Goal: Information Seeking & Learning: Learn about a topic

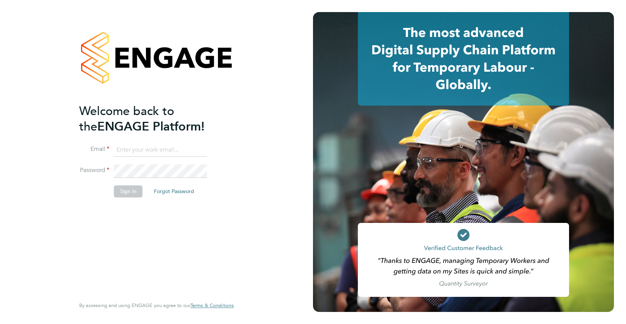
type input "tamsinwhisken@jambo.co"
click at [131, 192] on button "Sign In" at bounding box center [128, 191] width 29 height 12
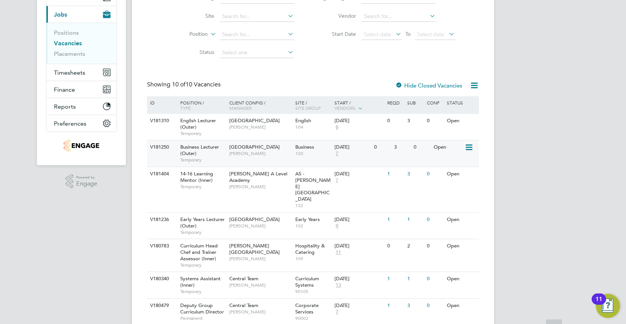
scroll to position [126, 0]
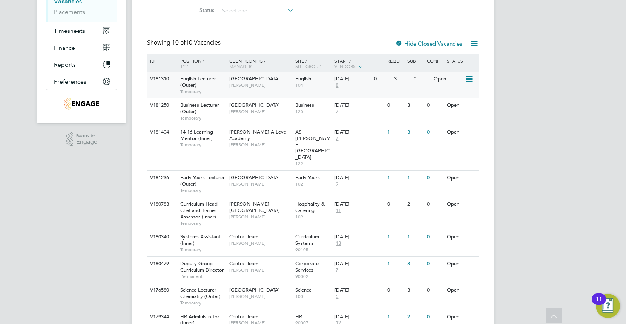
click at [270, 82] on span "[PERSON_NAME]" at bounding box center [260, 85] width 62 height 6
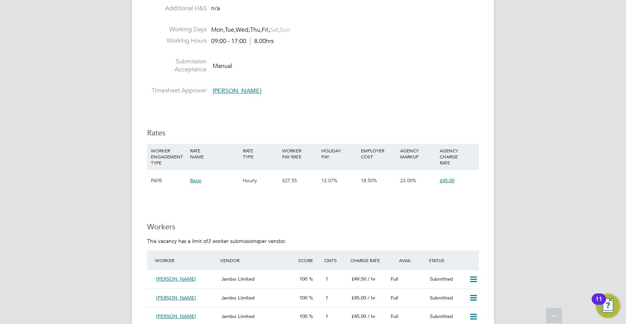
scroll to position [1089, 0]
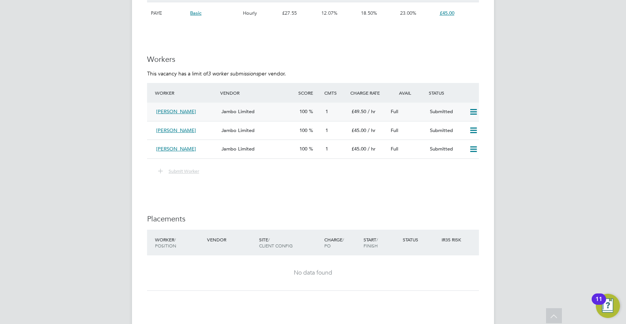
click at [252, 108] on span "Jambo Limited" at bounding box center [237, 111] width 33 height 6
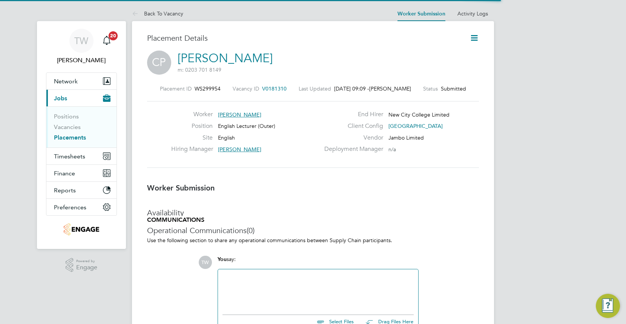
scroll to position [3, 4]
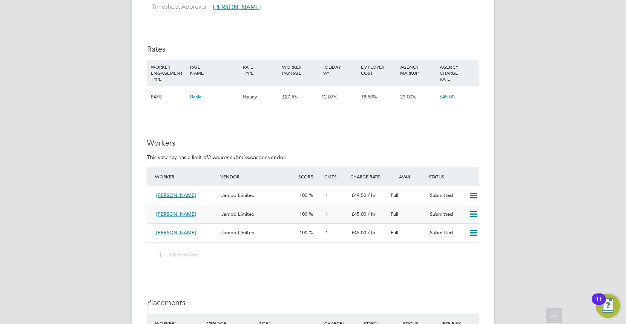
click at [225, 211] on span "Jambo Limited" at bounding box center [237, 214] width 33 height 6
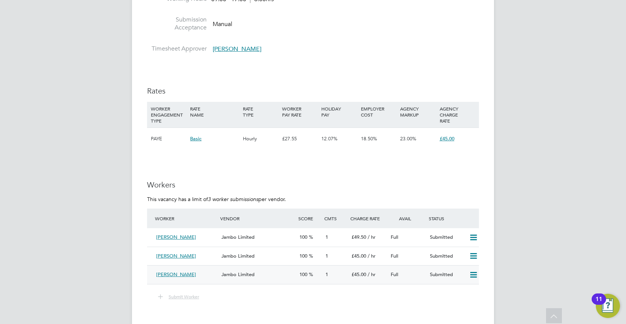
click at [242, 273] on span "Jambo Limited" at bounding box center [237, 274] width 33 height 6
